Goal: Navigation & Orientation: Find specific page/section

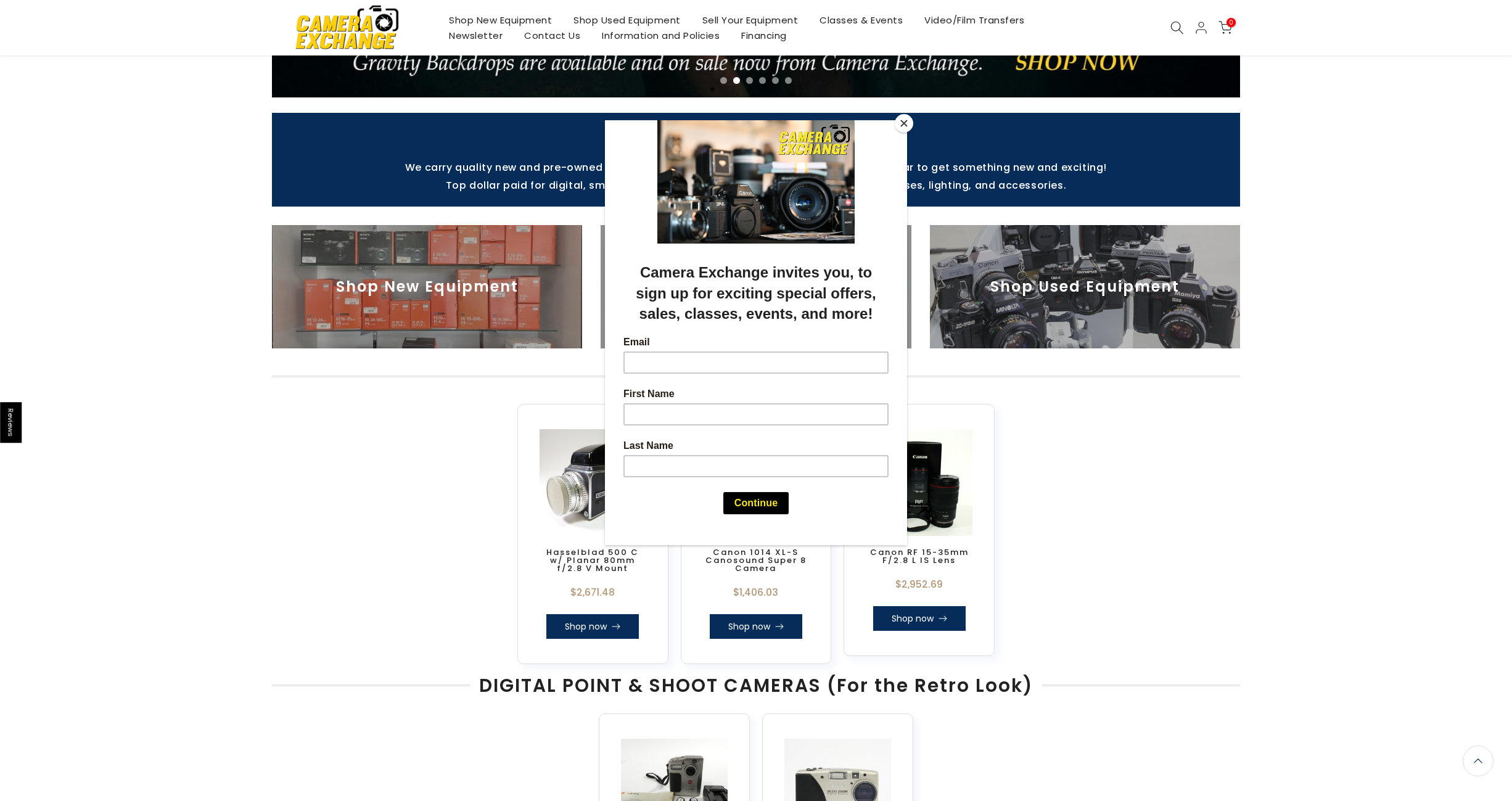
scroll to position [307, 0]
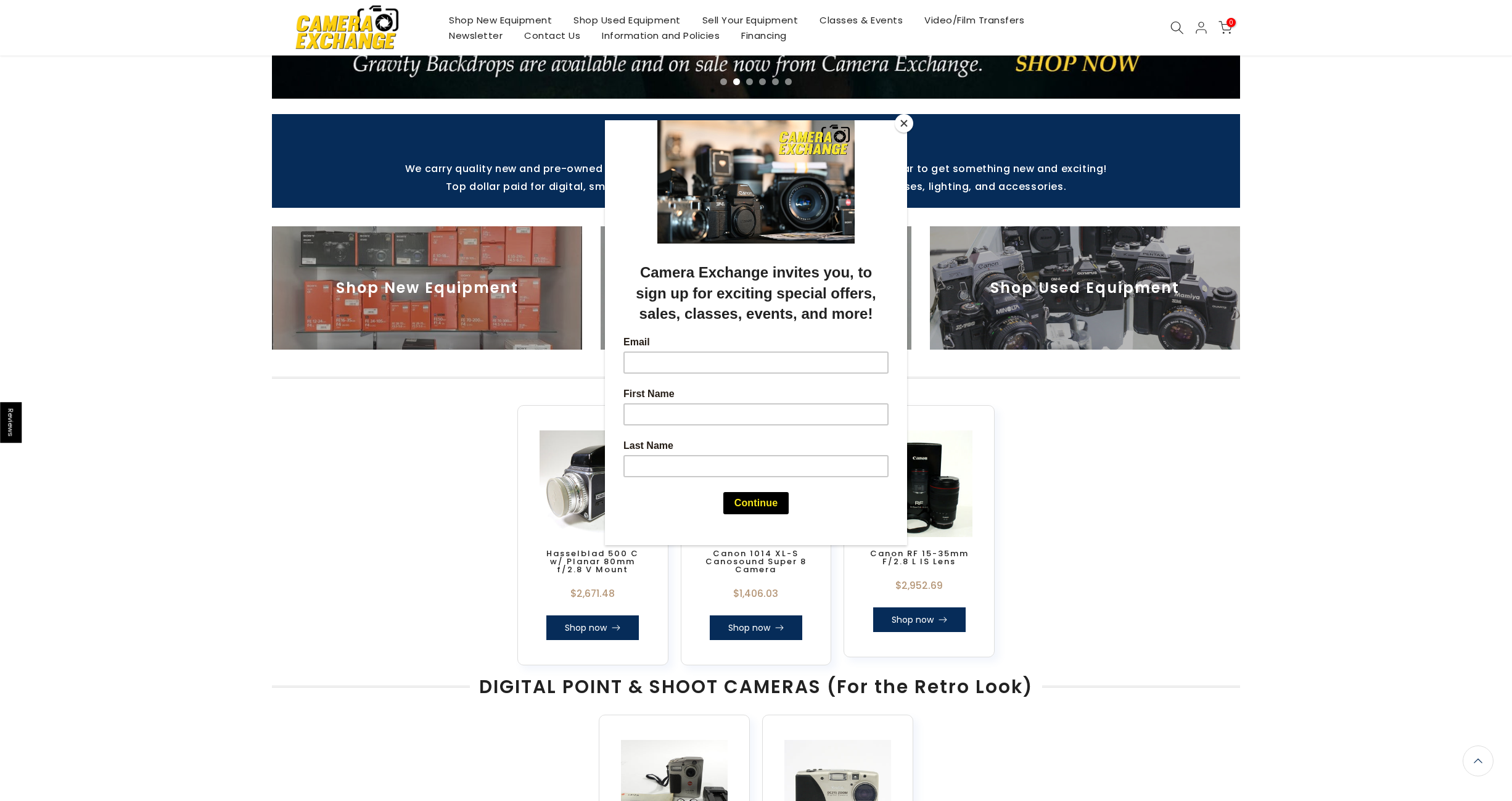
click at [906, 123] on button "Close" at bounding box center [904, 123] width 18 height 18
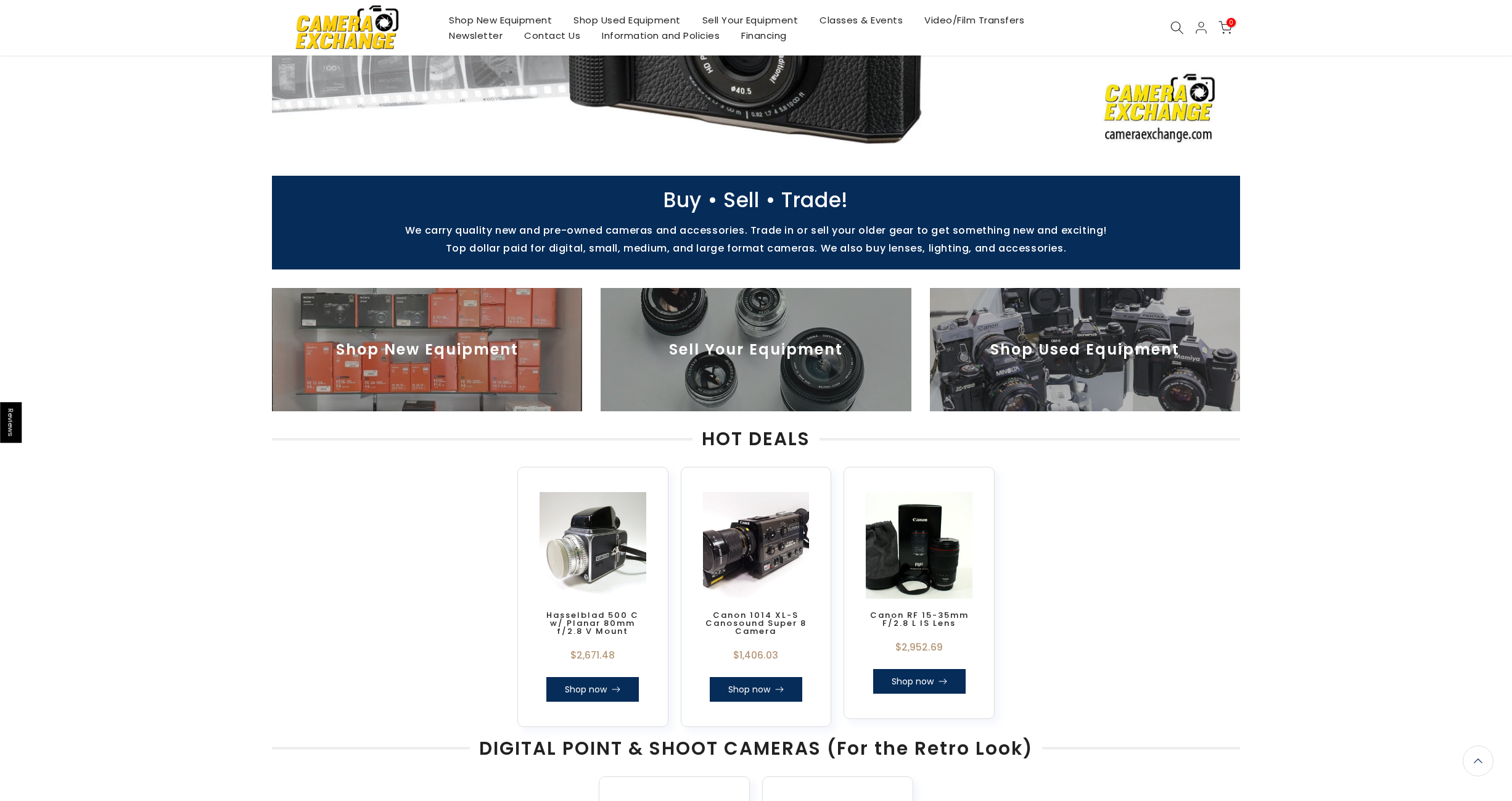
scroll to position [247, 0]
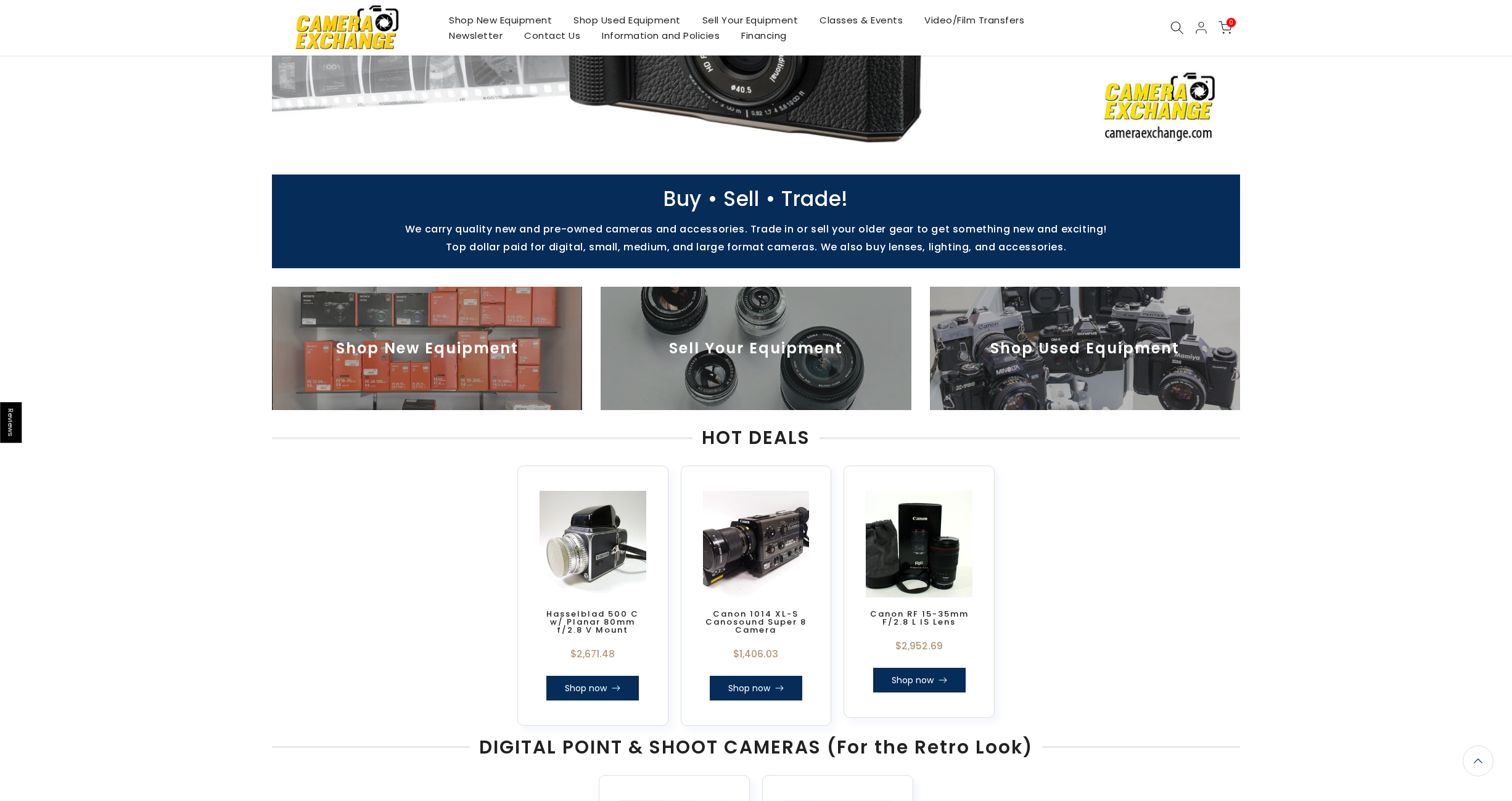
click at [1012, 360] on img at bounding box center [1085, 348] width 310 height 123
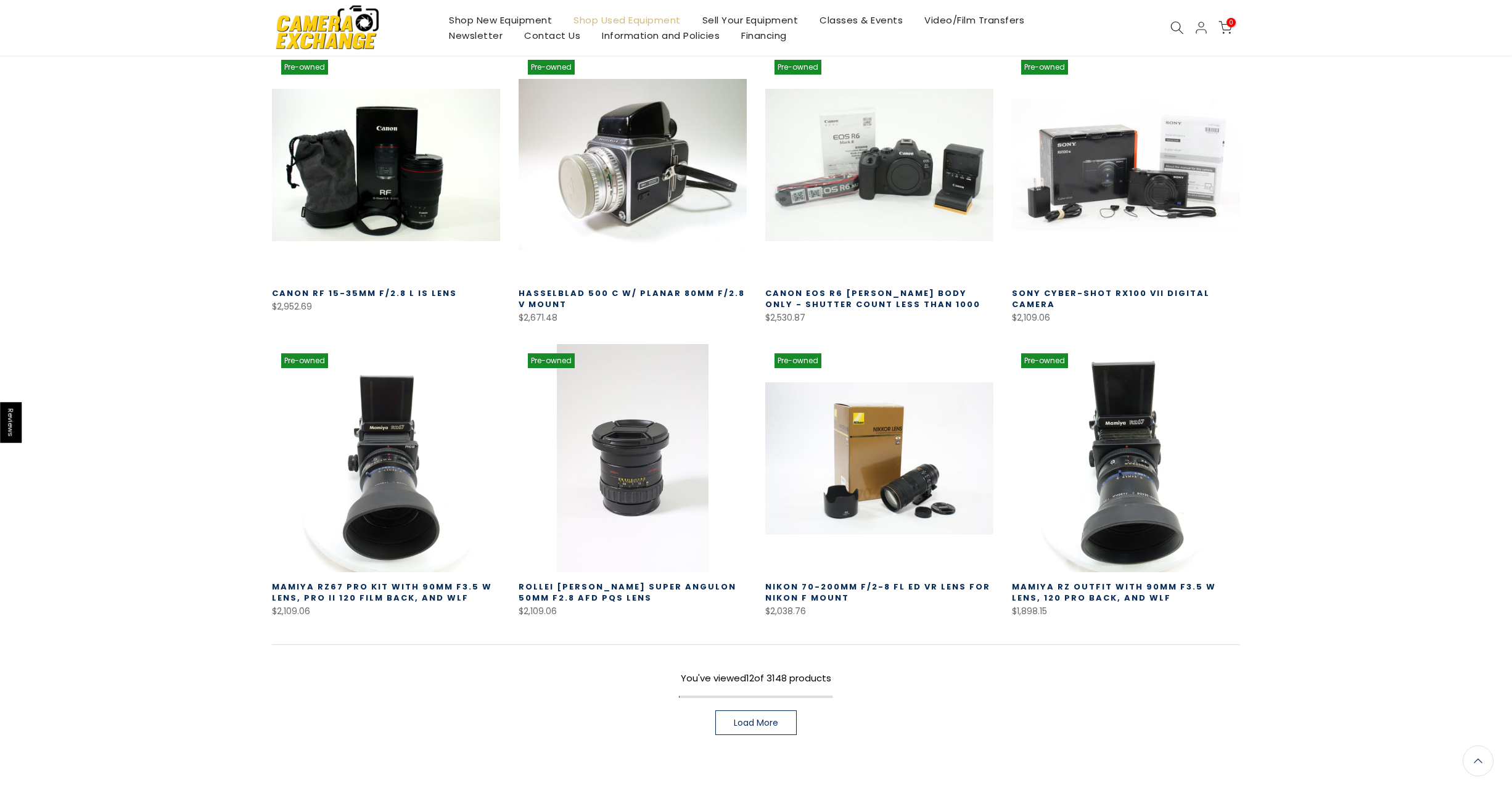
scroll to position [533, 0]
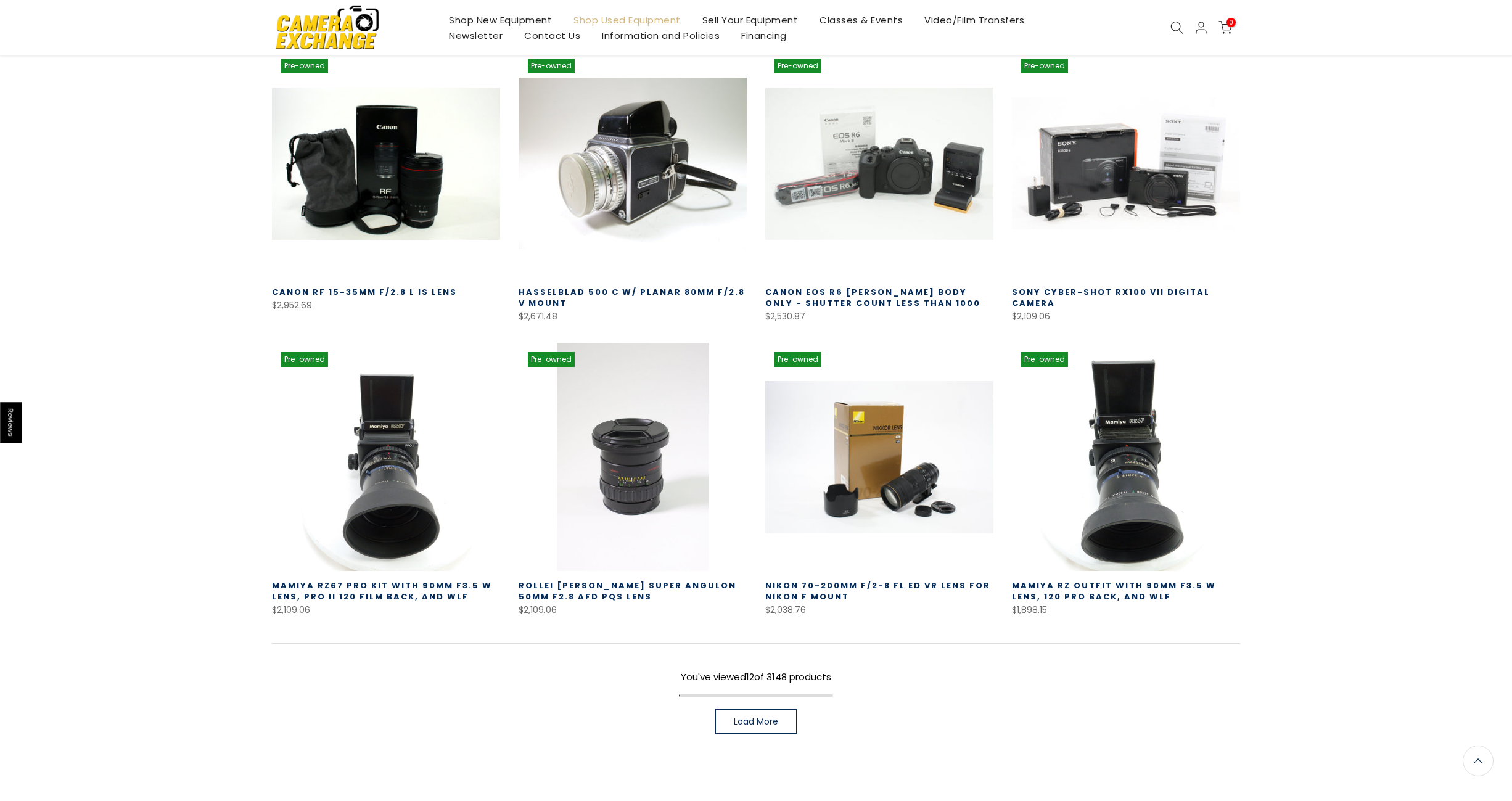
click at [783, 712] on link "Load More" at bounding box center [755, 721] width 81 height 24
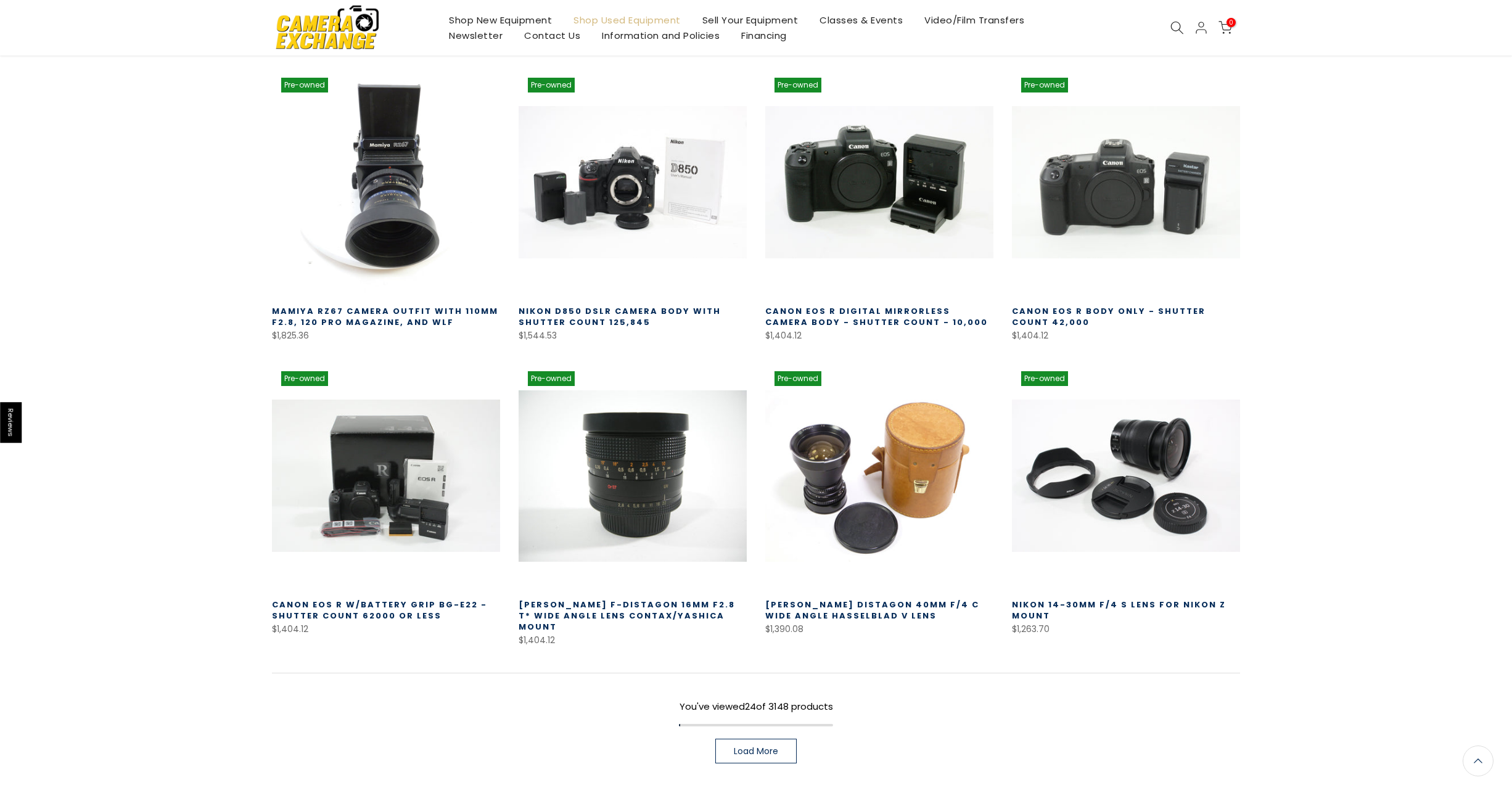
scroll to position [1397, 0]
